Goal: Find specific page/section: Find specific page/section

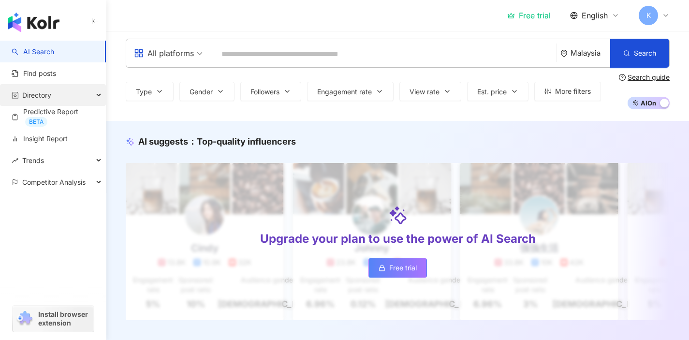
click at [93, 98] on div "Directory" at bounding box center [53, 95] width 106 height 22
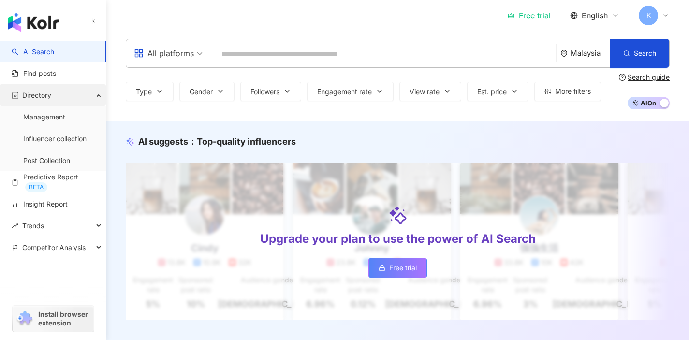
click at [95, 94] on div "Directory" at bounding box center [53, 95] width 106 height 22
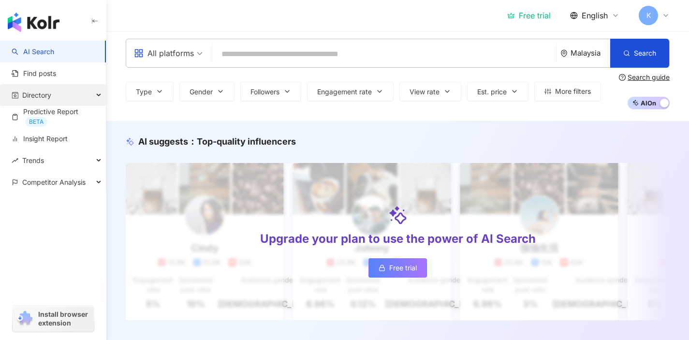
click at [86, 96] on div "Directory" at bounding box center [53, 95] width 106 height 22
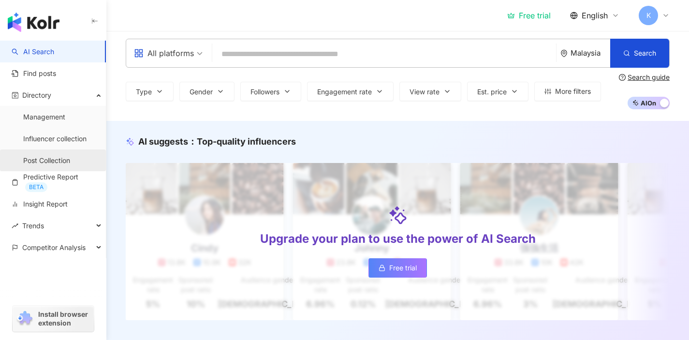
click at [70, 161] on link "Post Collection" at bounding box center [46, 161] width 47 height 10
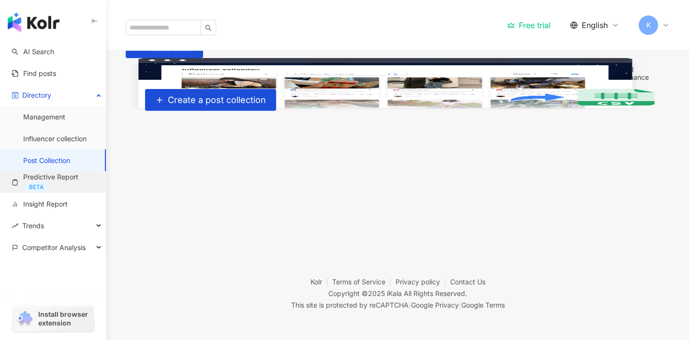
click at [56, 182] on link "Predictive Report BETA" at bounding box center [55, 182] width 87 height 20
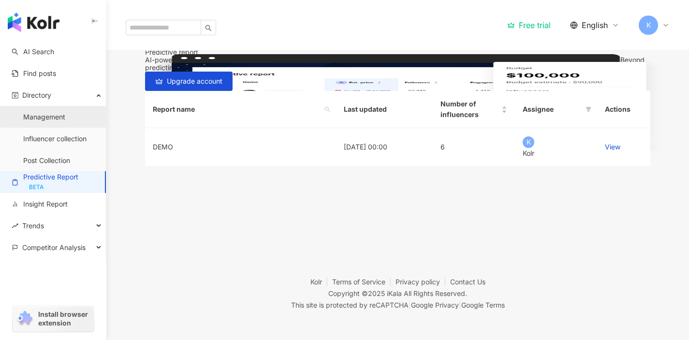
click at [30, 117] on link "Management" at bounding box center [44, 117] width 42 height 10
